Goal: Find contact information: Find contact information

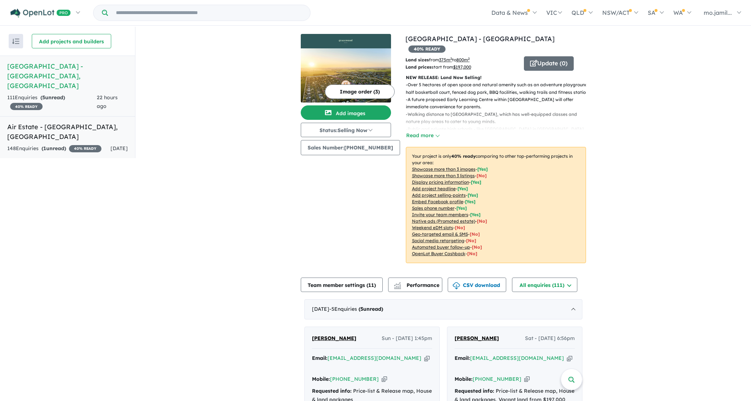
click at [69, 122] on h5 "Air Estate - [GEOGRAPHIC_DATA] , [GEOGRAPHIC_DATA]" at bounding box center [67, 131] width 121 height 19
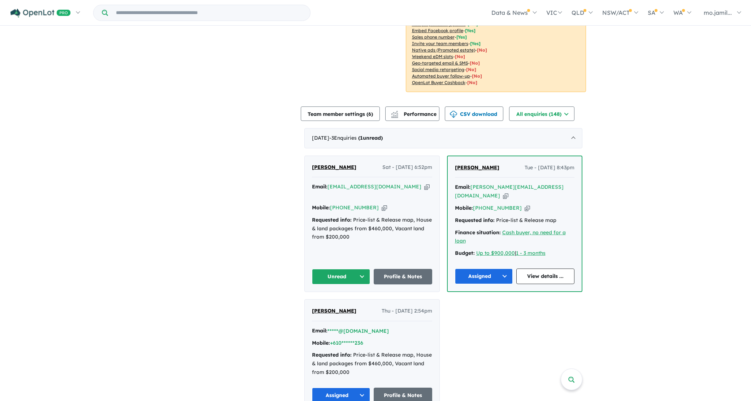
scroll to position [171, 0]
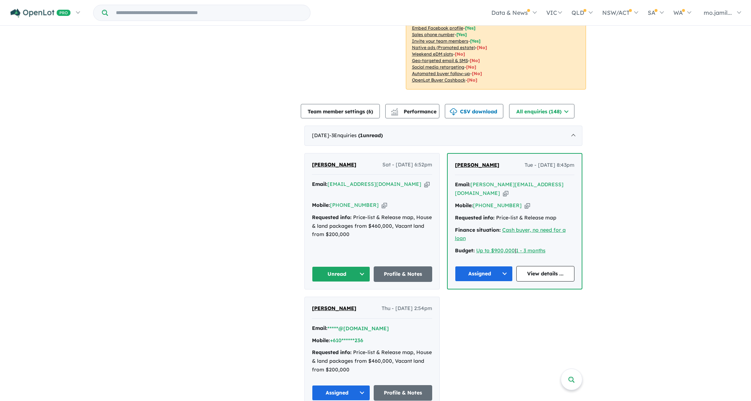
click at [393, 183] on div "Email: [EMAIL_ADDRESS][DOMAIN_NAME] Copied!" at bounding box center [372, 188] width 120 height 17
click at [424, 183] on icon "button" at bounding box center [426, 185] width 5 height 8
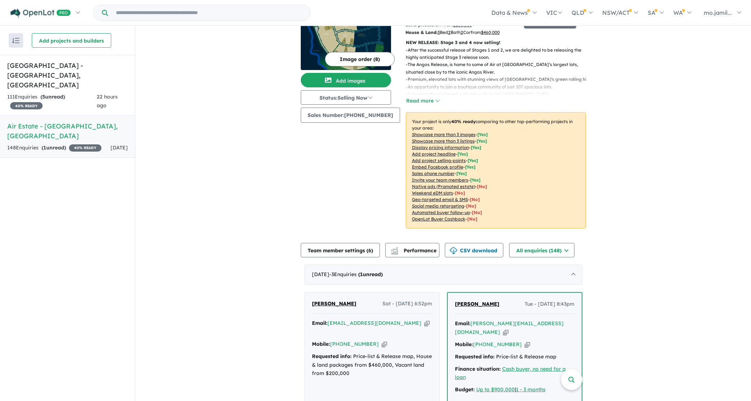
scroll to position [38, 0]
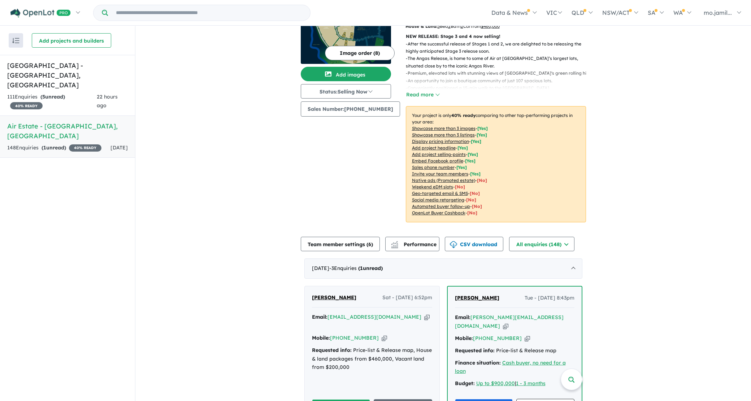
click at [382, 334] on icon "button" at bounding box center [384, 338] width 5 height 8
click at [351, 309] on div "[PERSON_NAME] - [DATE] 6:52pm Email: [EMAIL_ADDRESS][DOMAIN_NAME] Copied! Mobil…" at bounding box center [372, 354] width 135 height 136
drag, startPoint x: 351, startPoint y: 301, endPoint x: 310, endPoint y: 299, distance: 41.2
click at [312, 299] on div "[PERSON_NAME] - [DATE] 6:52pm" at bounding box center [372, 300] width 120 height 14
copy span "[PERSON_NAME]"
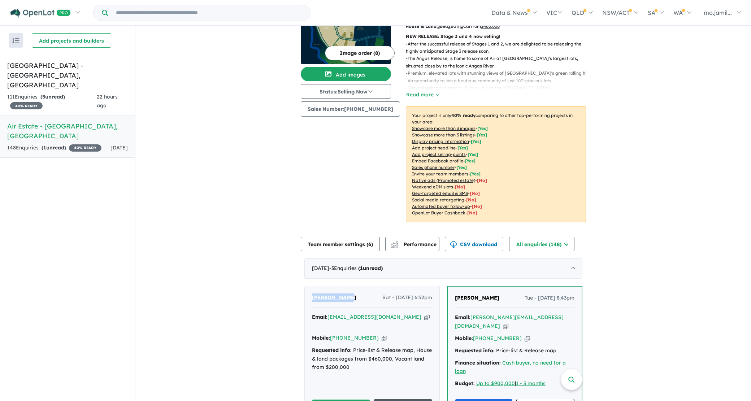
scroll to position [83, 0]
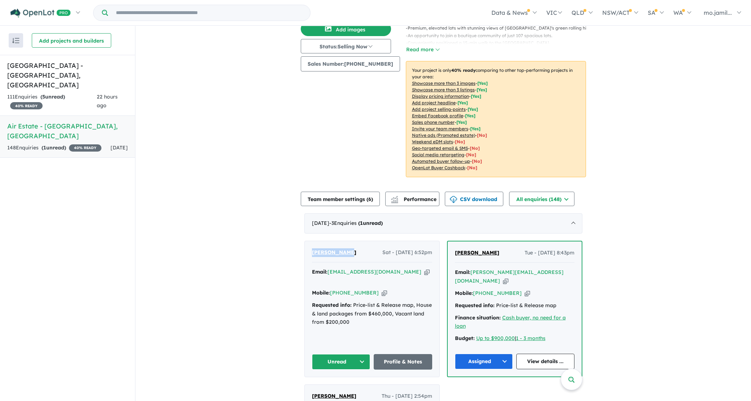
click at [358, 356] on button "Unread" at bounding box center [341, 362] width 58 height 16
